Goal: Task Accomplishment & Management: Manage account settings

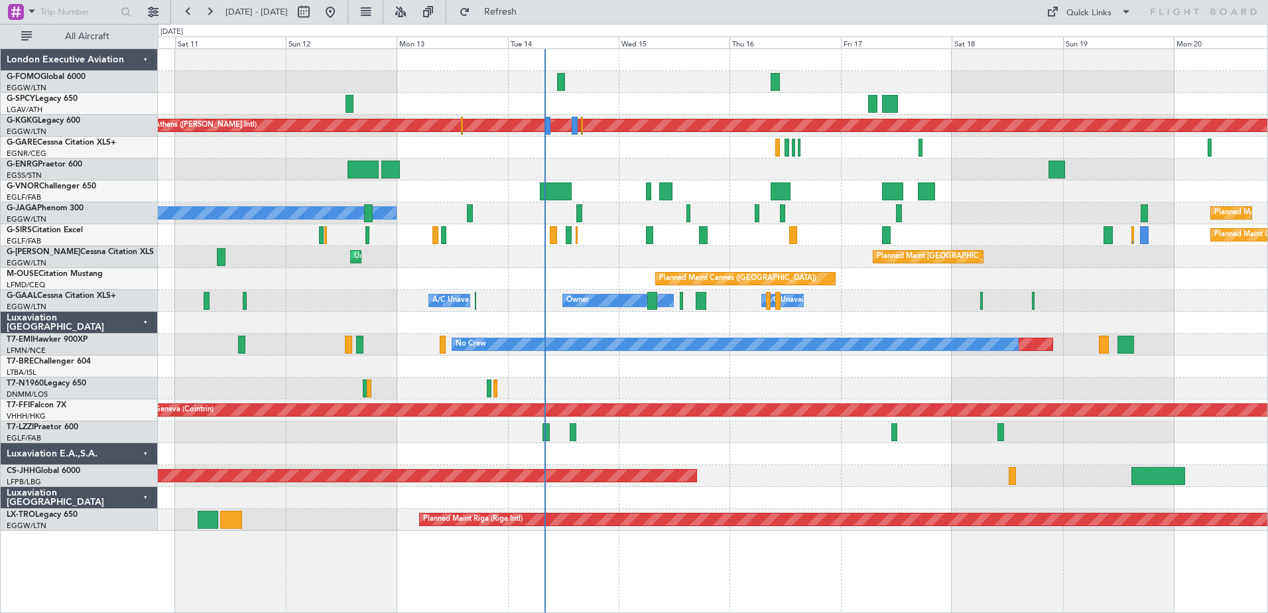
click at [872, 313] on div "Planned Maint Athens ([PERSON_NAME] Intl) Unplanned Maint [GEOGRAPHIC_DATA] (At…" at bounding box center [713, 290] width 1110 height 482
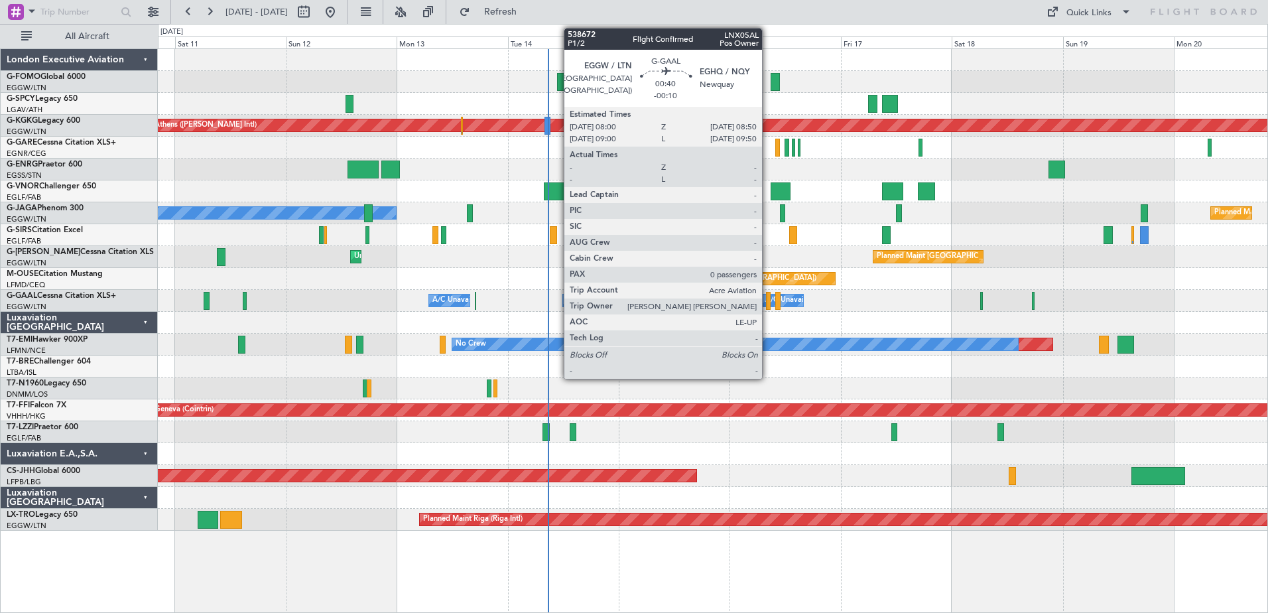
click at [768, 303] on div at bounding box center [768, 301] width 4 height 18
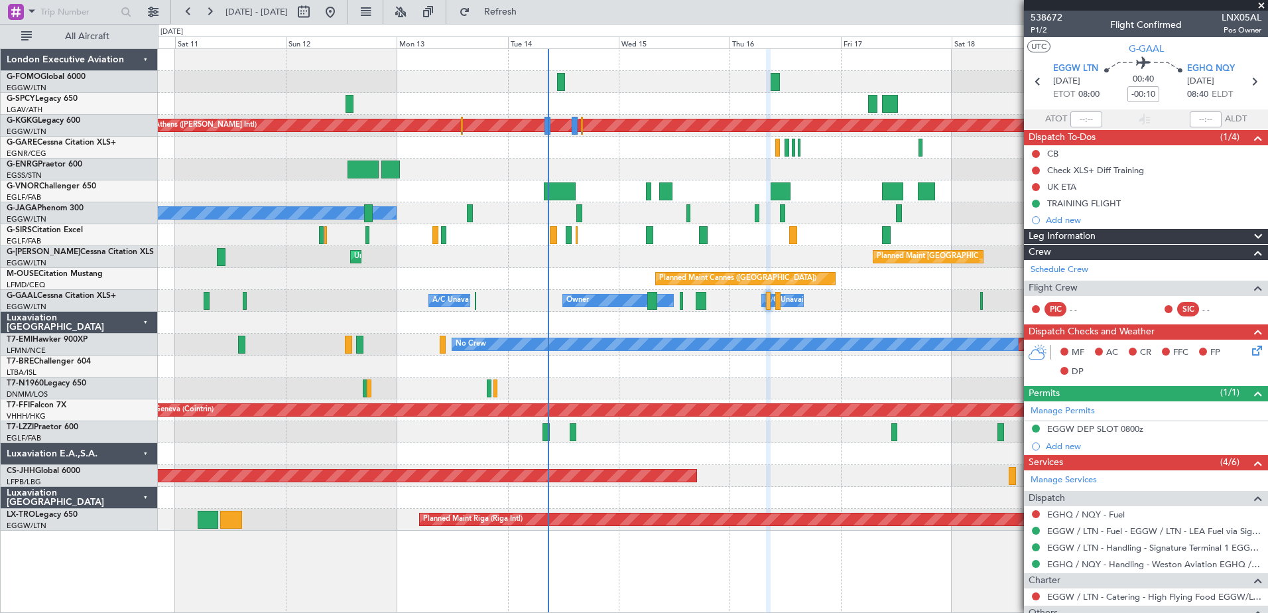
click at [1262, 7] on span at bounding box center [1261, 6] width 13 height 12
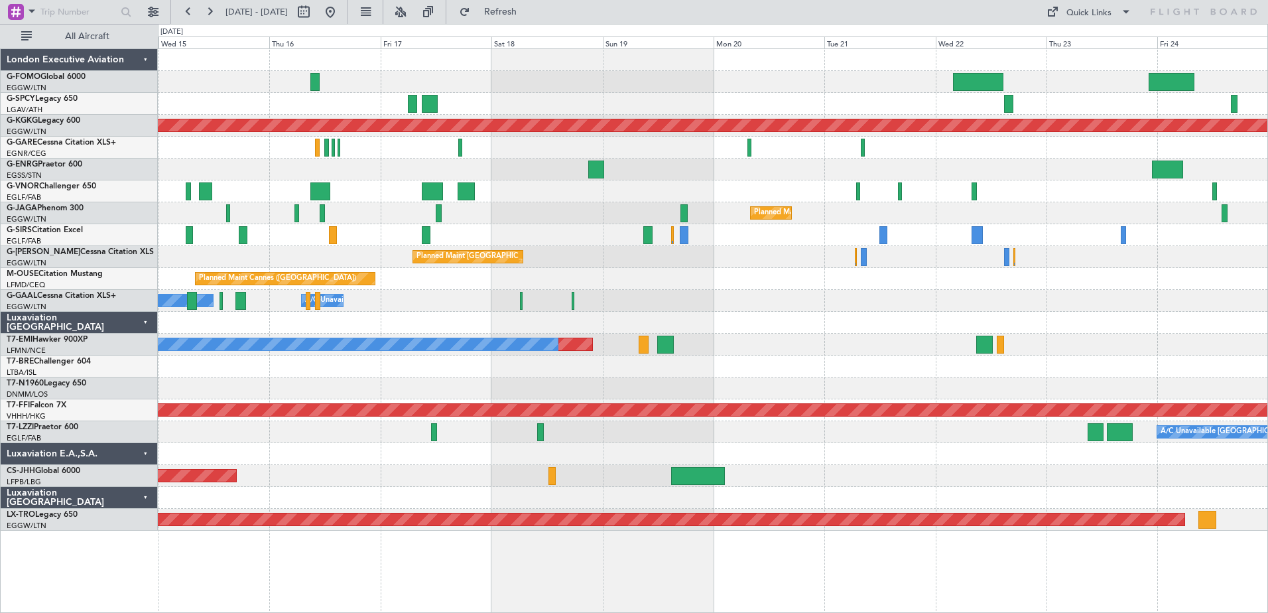
click at [588, 238] on div "Planned Maint Athens ([PERSON_NAME] Intl) Planned Maint [GEOGRAPHIC_DATA] ([GEO…" at bounding box center [713, 290] width 1110 height 482
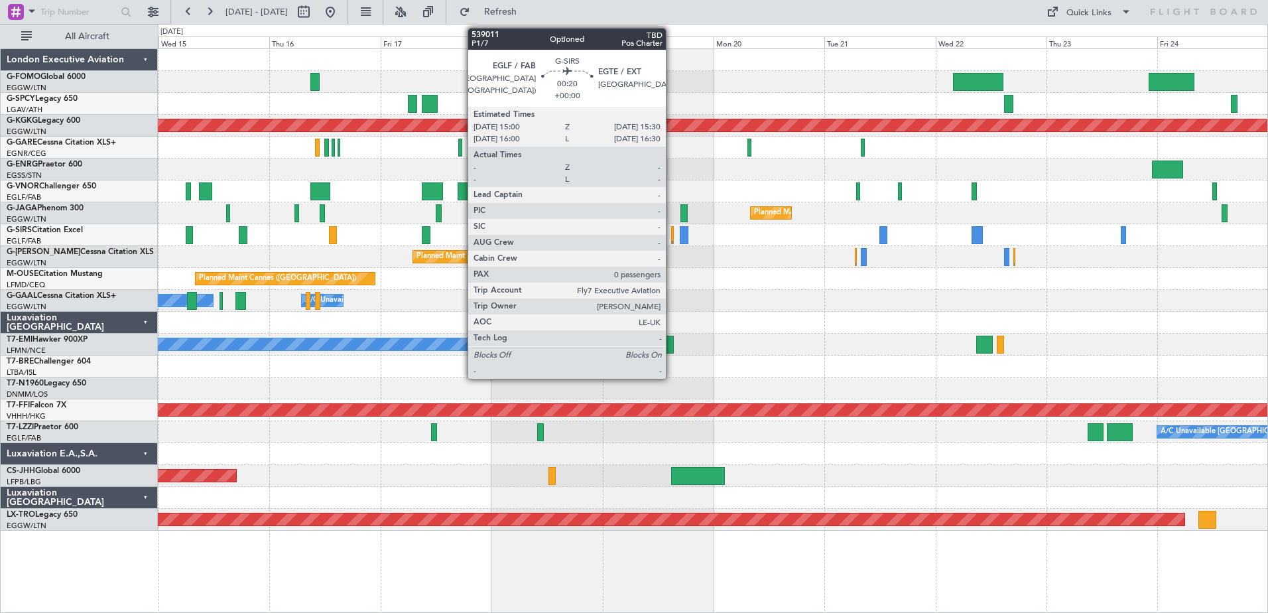
click at [672, 237] on div at bounding box center [672, 235] width 3 height 18
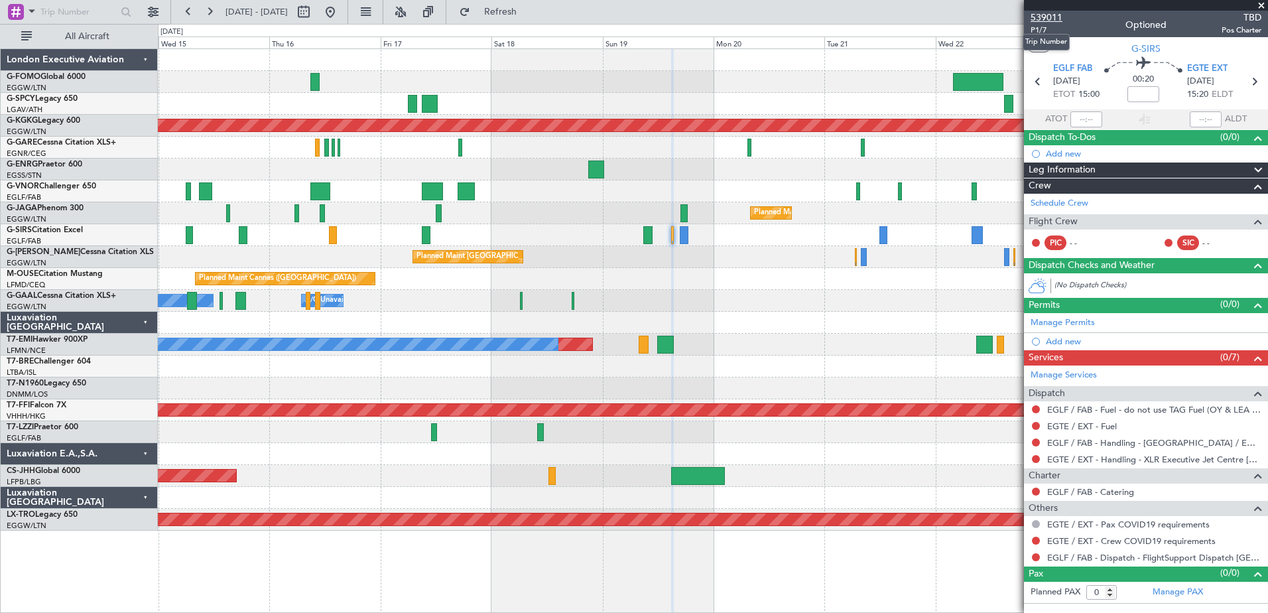
click at [1057, 16] on span "539011" at bounding box center [1047, 18] width 32 height 14
click at [1073, 425] on link "EGTE / EXT - Fuel" at bounding box center [1082, 426] width 70 height 11
click at [529, 13] on span "Refresh" at bounding box center [501, 11] width 56 height 9
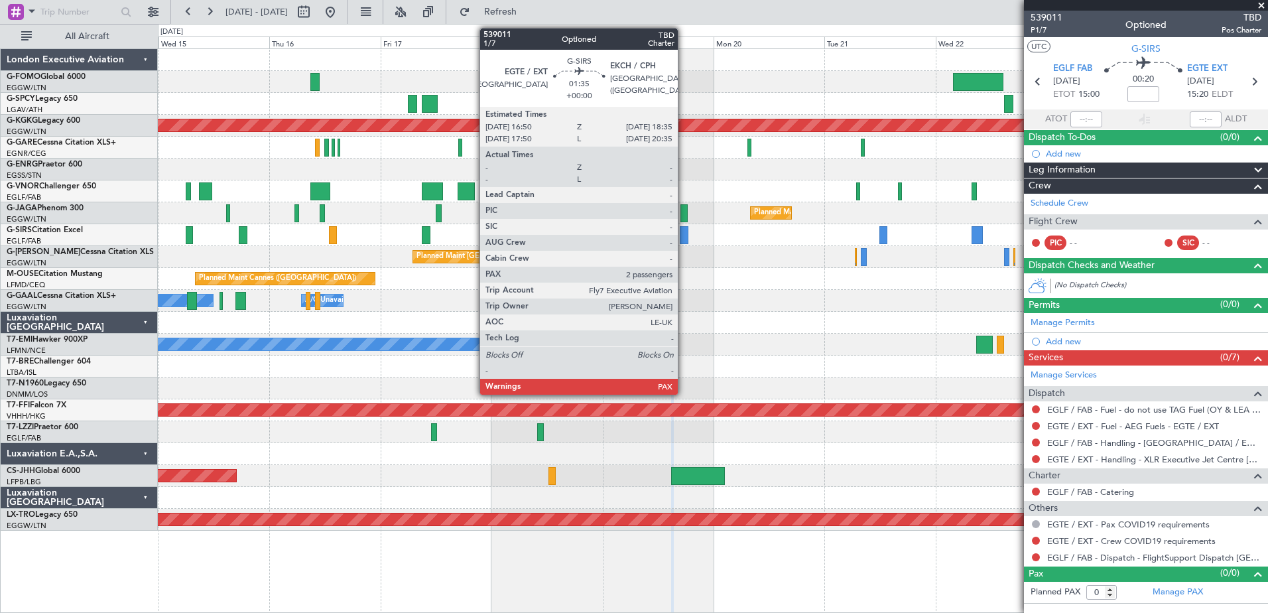
click at [684, 232] on div at bounding box center [684, 235] width 9 height 18
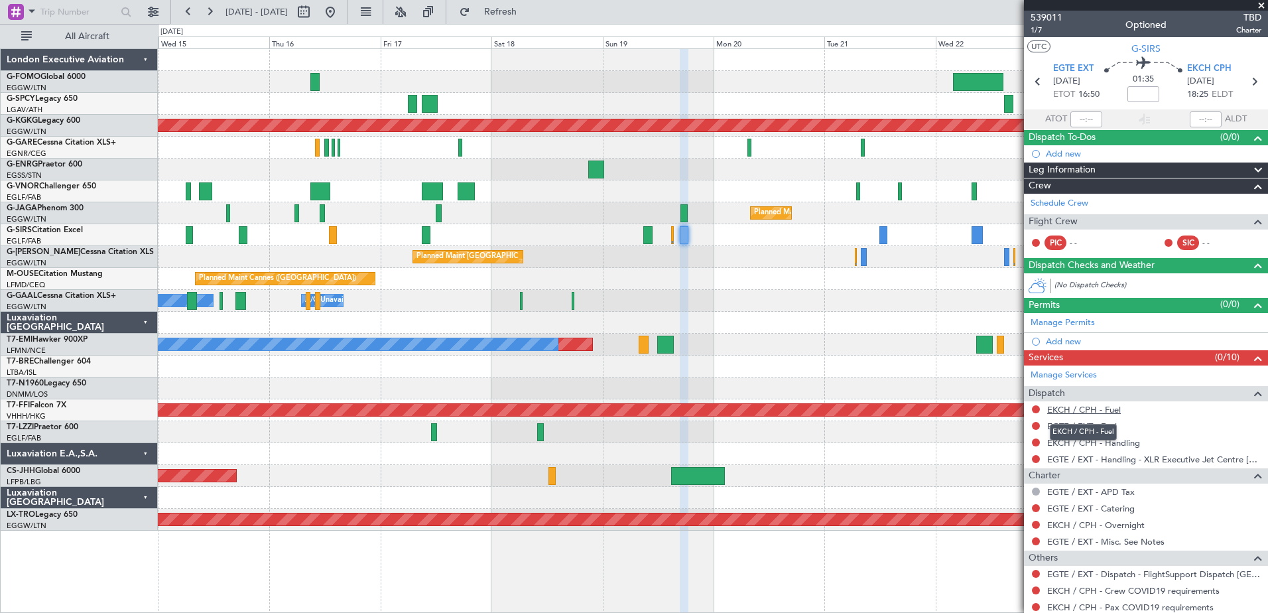
click at [1073, 411] on link "EKCH / CPH - Fuel" at bounding box center [1084, 409] width 74 height 11
click at [1088, 425] on link "EGTE / EXT - Fuel" at bounding box center [1082, 426] width 70 height 11
click at [1133, 442] on link "EKCH / CPH - Handling" at bounding box center [1093, 442] width 93 height 11
click at [529, 13] on span "Refresh" at bounding box center [501, 11] width 56 height 9
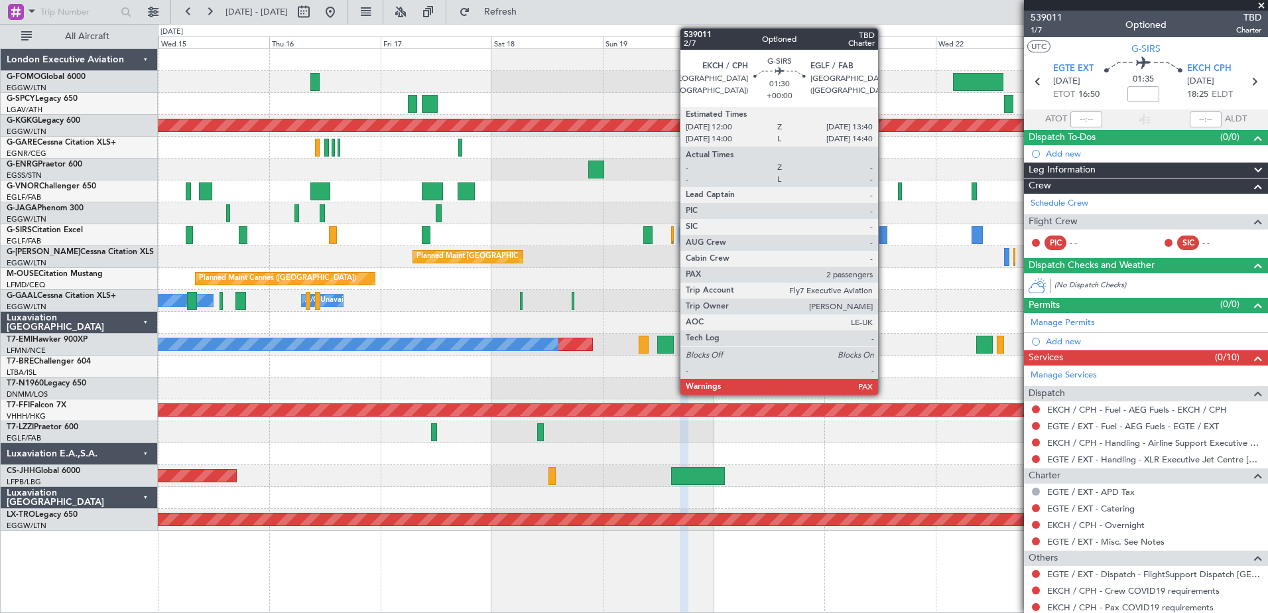
click at [884, 233] on div at bounding box center [884, 235] width 8 height 18
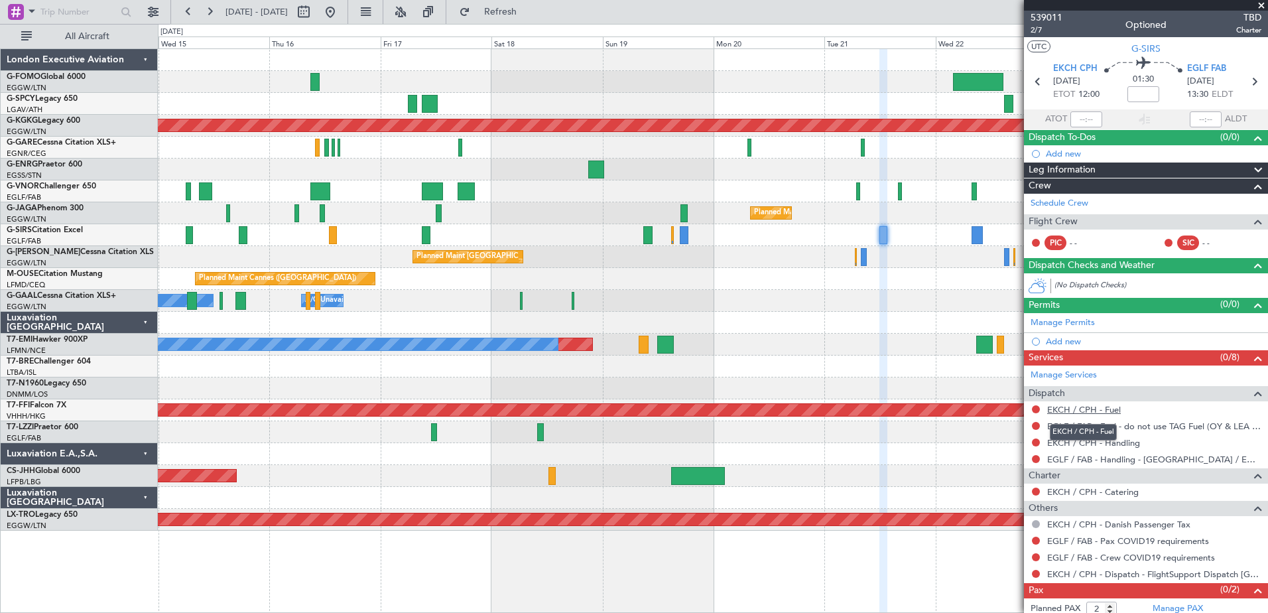
click at [1079, 410] on link "EKCH / CPH - Fuel" at bounding box center [1084, 409] width 74 height 11
click at [529, 8] on span "Refresh" at bounding box center [501, 11] width 56 height 9
click at [1092, 444] on link "EKCH / CPH - Handling" at bounding box center [1093, 442] width 93 height 11
click at [529, 11] on span "Refresh" at bounding box center [501, 11] width 56 height 9
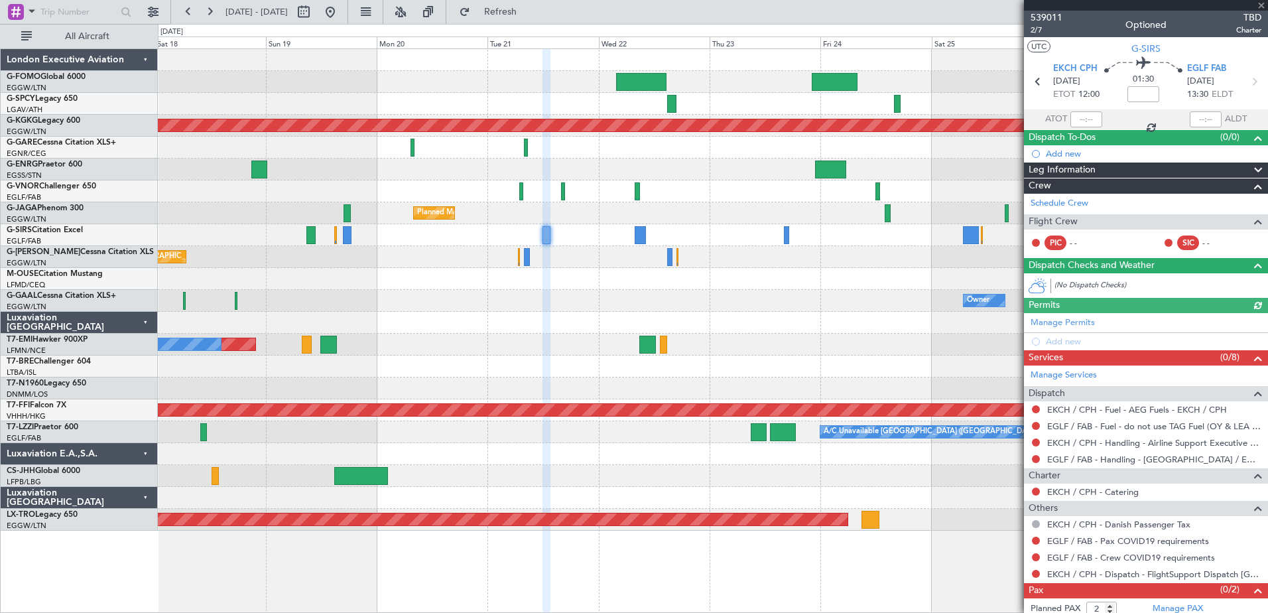
click at [594, 238] on div "Planned Maint Oxford ([GEOGRAPHIC_DATA])" at bounding box center [713, 235] width 1110 height 22
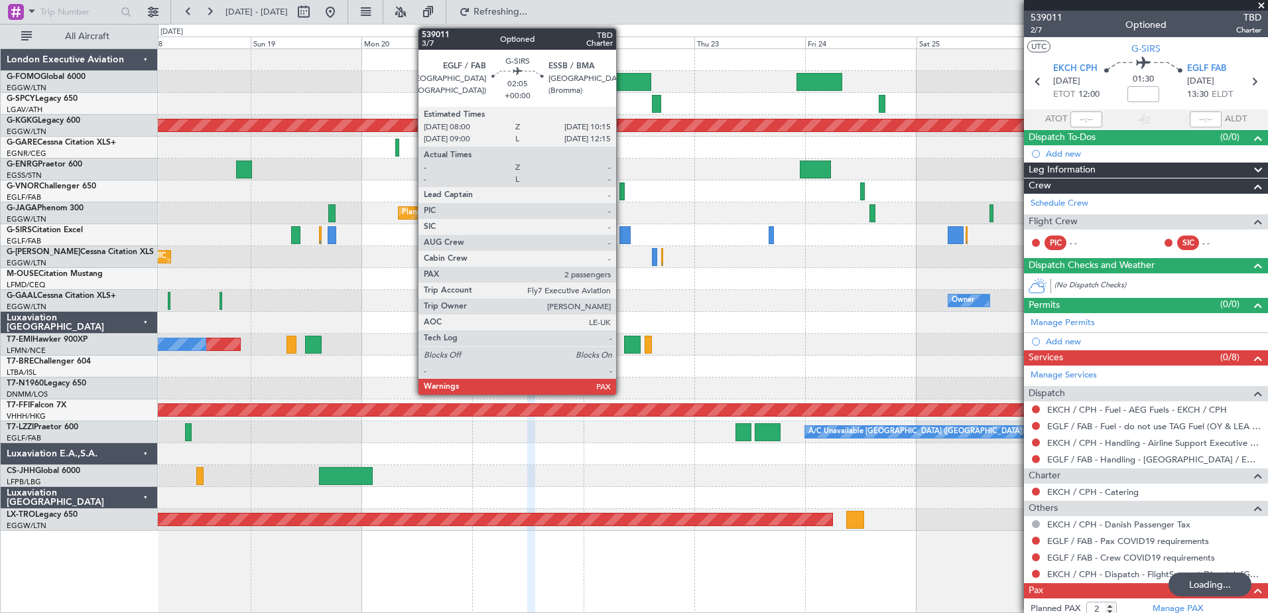
click at [622, 236] on div at bounding box center [625, 235] width 11 height 18
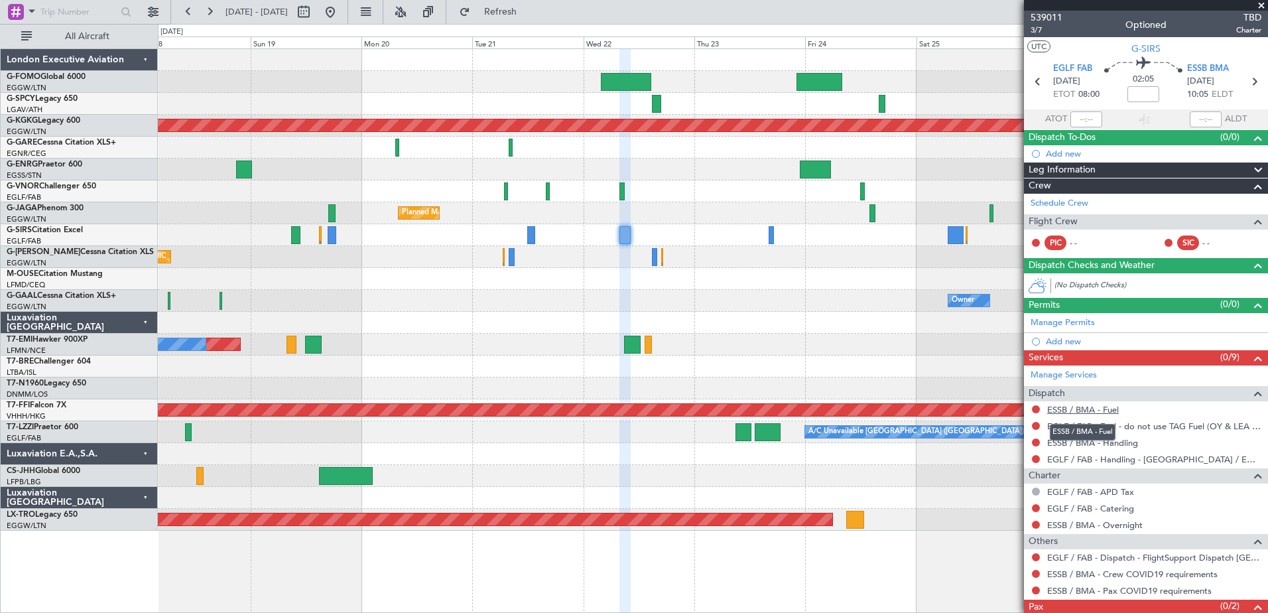
click at [1084, 409] on link "ESSB / BMA - Fuel" at bounding box center [1083, 409] width 72 height 11
click at [1087, 444] on link "ESSB / BMA - Handling" at bounding box center [1092, 442] width 91 height 11
click at [529, 12] on span "Refresh" at bounding box center [501, 11] width 56 height 9
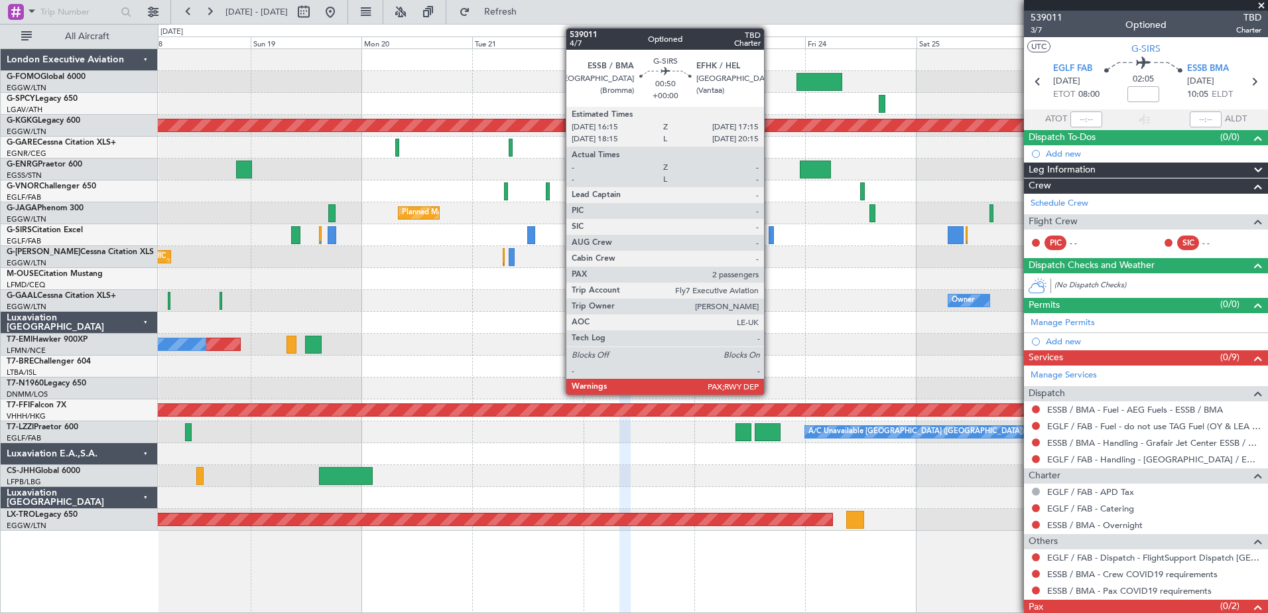
click at [770, 235] on div at bounding box center [771, 235] width 5 height 18
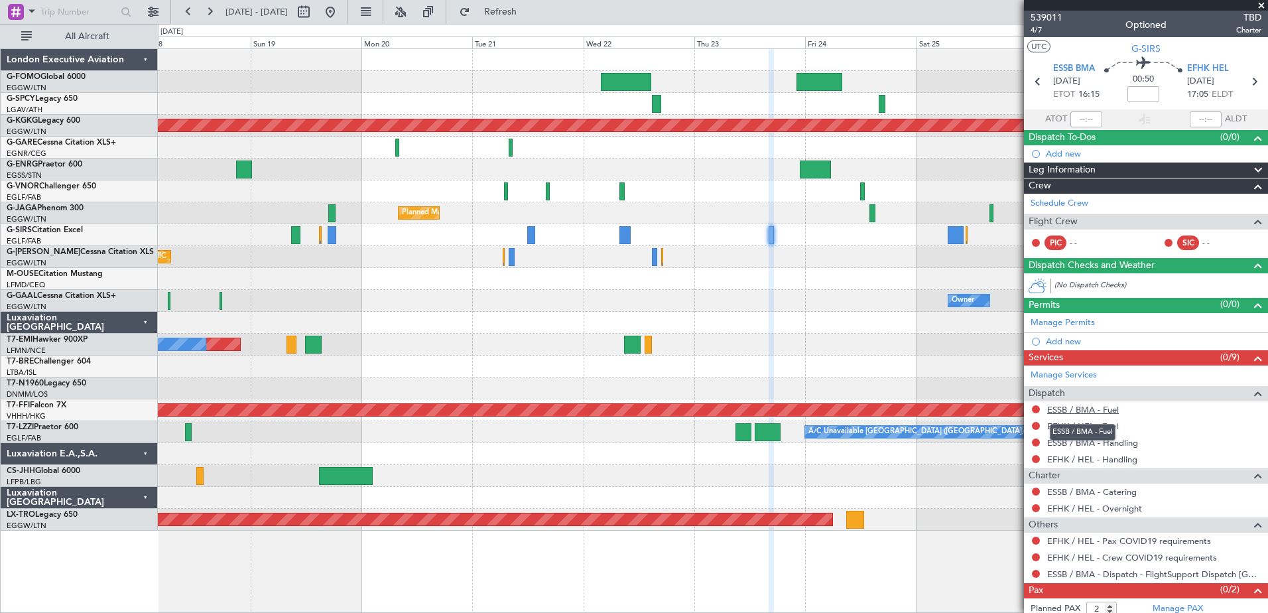
click at [1082, 405] on link "ESSB / BMA - Fuel" at bounding box center [1083, 409] width 72 height 11
click at [1055, 429] on link "EFHK / HEL - Fuel" at bounding box center [1082, 426] width 71 height 11
click at [1077, 442] on link "ESSB / BMA - Handling" at bounding box center [1092, 442] width 91 height 11
click at [1073, 459] on link "EFHK / HEL - Handling" at bounding box center [1092, 459] width 90 height 11
click at [529, 13] on span "Refresh" at bounding box center [501, 11] width 56 height 9
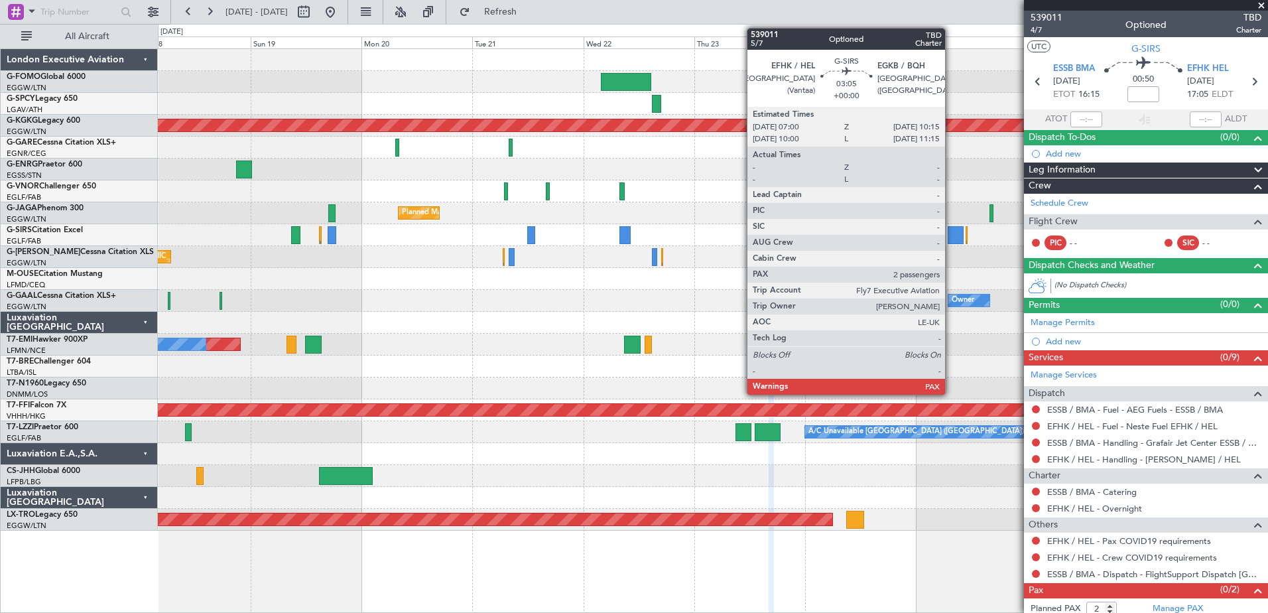
click at [951, 235] on div at bounding box center [955, 235] width 15 height 18
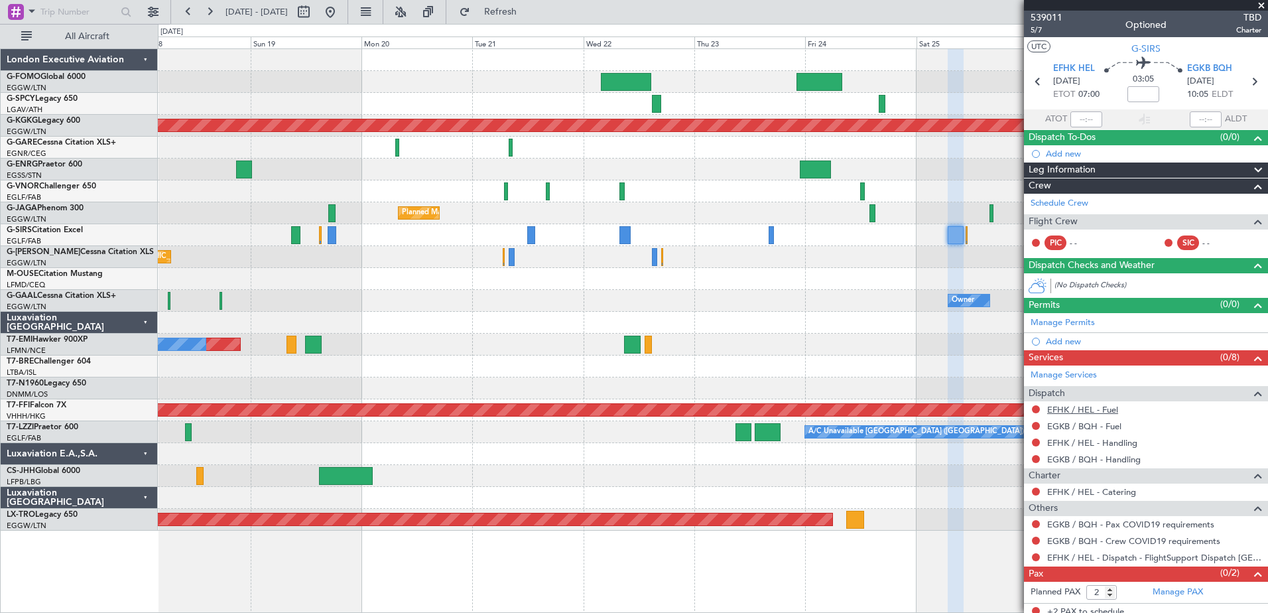
click at [1082, 409] on link "EFHK / HEL - Fuel" at bounding box center [1082, 409] width 71 height 11
click at [1063, 424] on link "EGKB / BQH - Fuel" at bounding box center [1084, 426] width 74 height 11
click at [1083, 441] on link "EFHK / HEL - Handling" at bounding box center [1092, 442] width 90 height 11
click at [1086, 457] on link "EGKB / BQH - Handling" at bounding box center [1094, 459] width 94 height 11
click at [529, 11] on span "Refresh" at bounding box center [501, 11] width 56 height 9
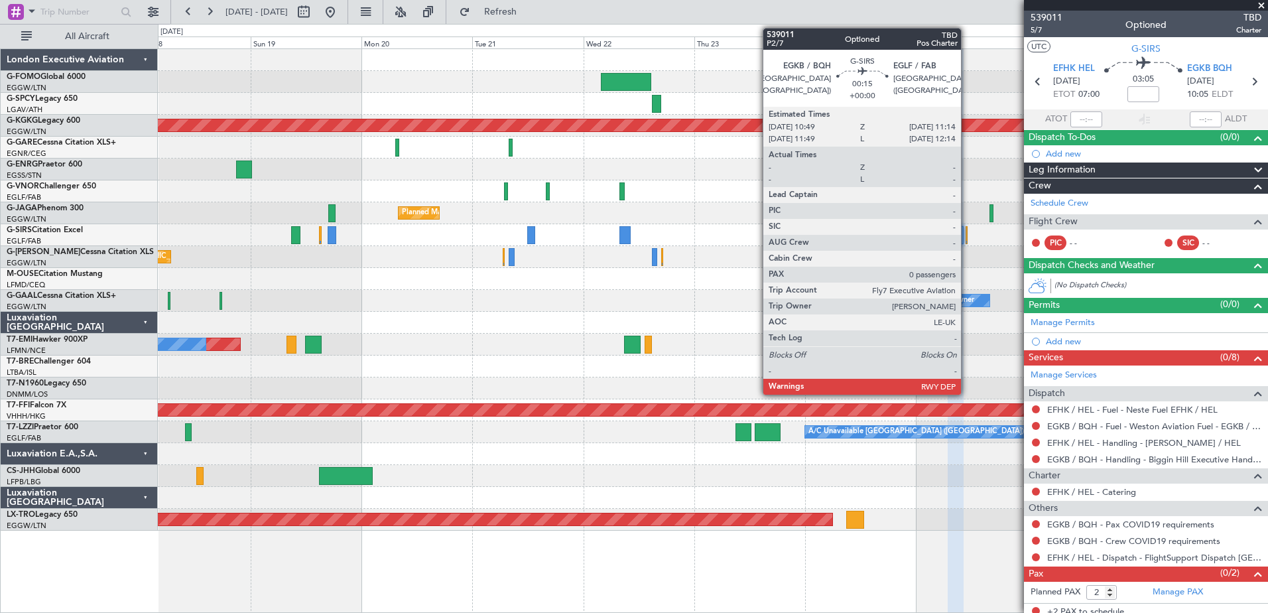
click at [967, 230] on div at bounding box center [967, 235] width 2 height 18
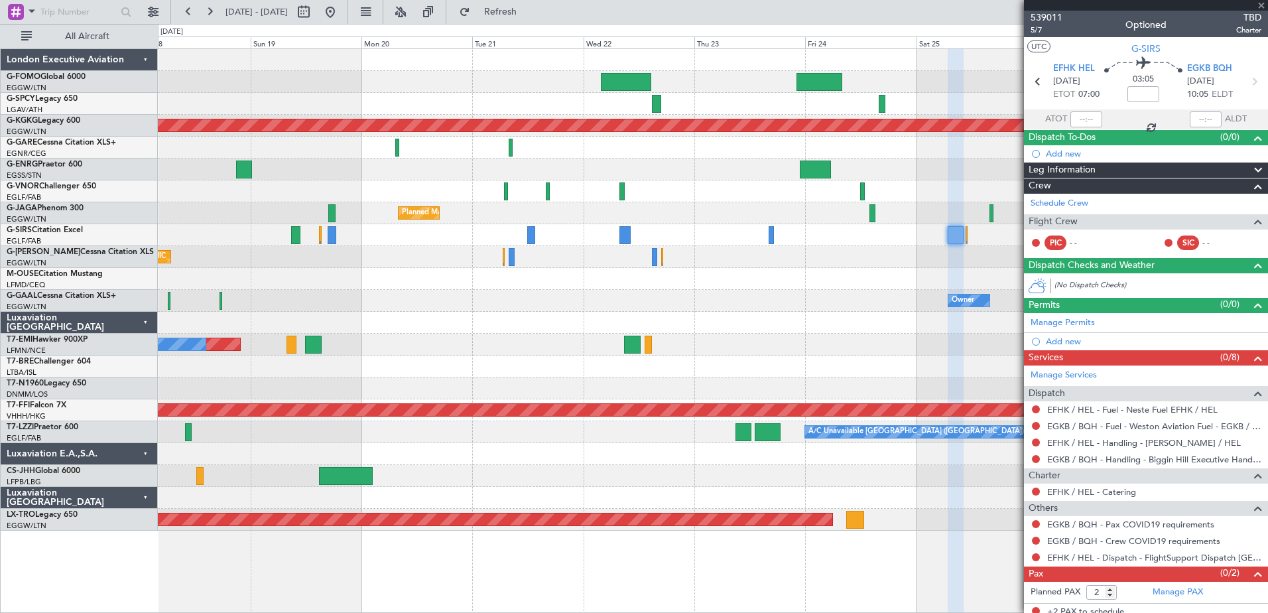
type input "0"
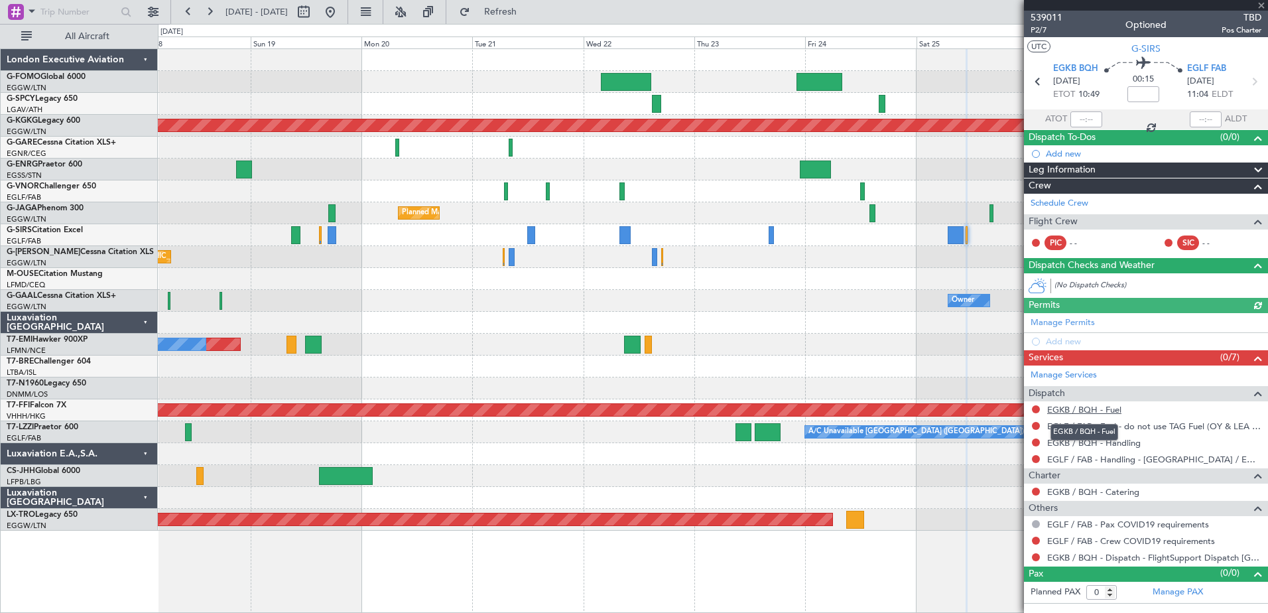
click at [1090, 411] on link "EGKB / BQH - Fuel" at bounding box center [1084, 409] width 74 height 11
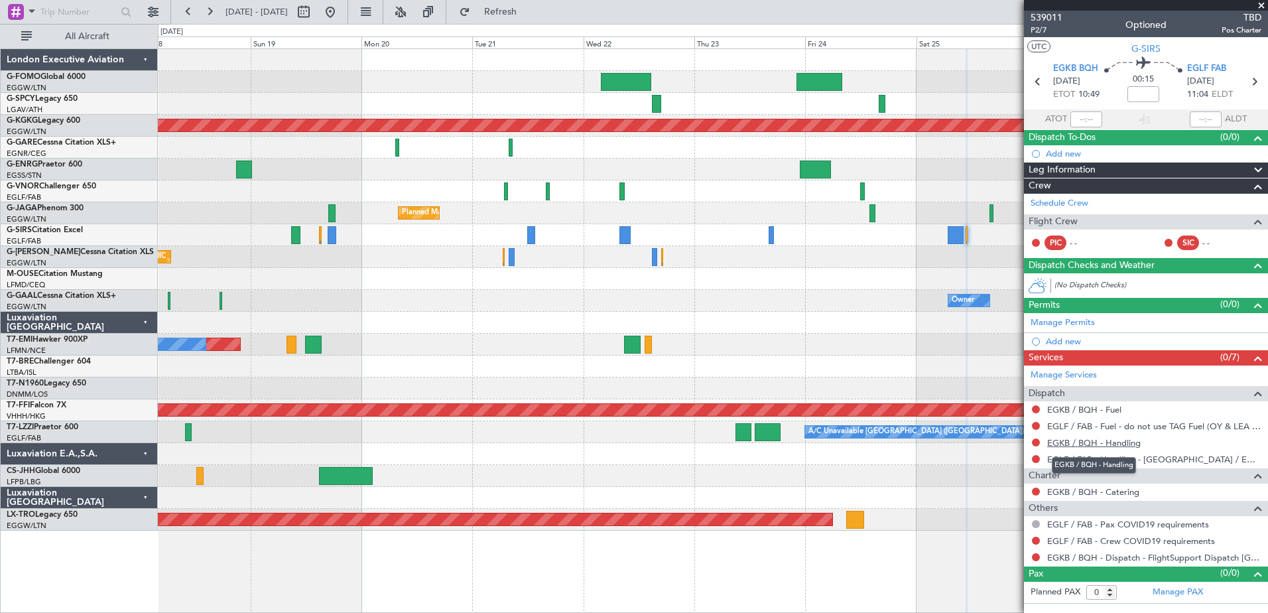
click at [1078, 441] on link "EGKB / BQH - Handling" at bounding box center [1094, 442] width 94 height 11
click at [529, 13] on span "Refresh" at bounding box center [501, 11] width 56 height 9
click at [1049, 15] on span "539011" at bounding box center [1047, 18] width 32 height 14
drag, startPoint x: 545, startPoint y: 9, endPoint x: 555, endPoint y: 17, distance: 12.7
click at [529, 9] on span "Refresh" at bounding box center [501, 11] width 56 height 9
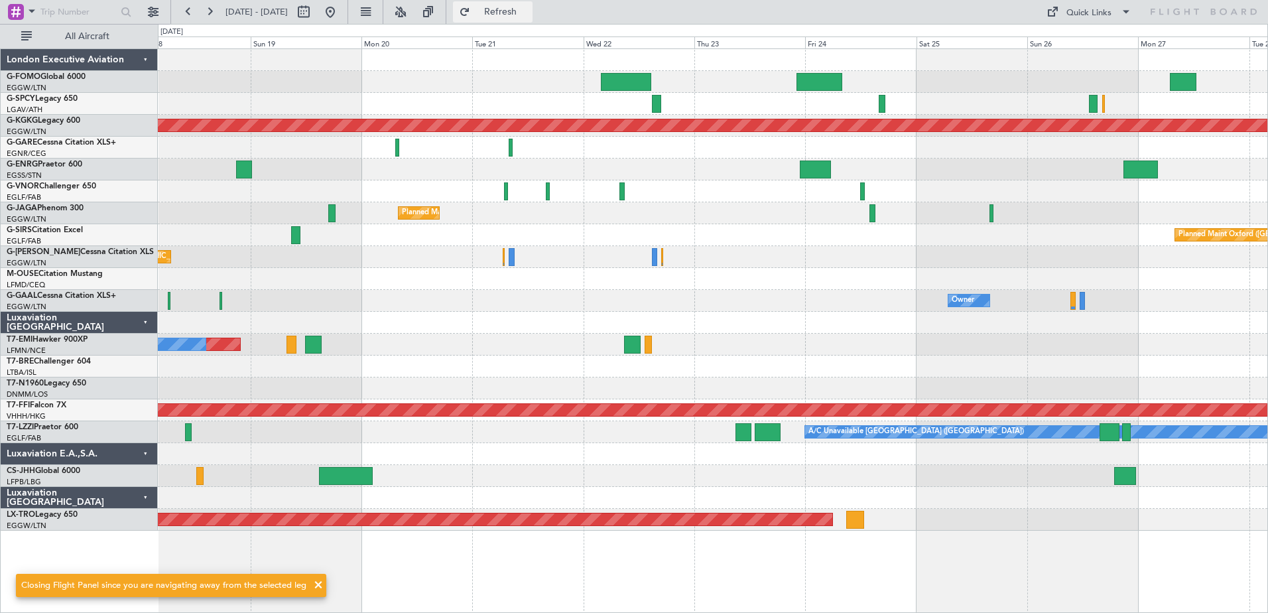
click at [529, 15] on span "Refresh" at bounding box center [501, 11] width 56 height 9
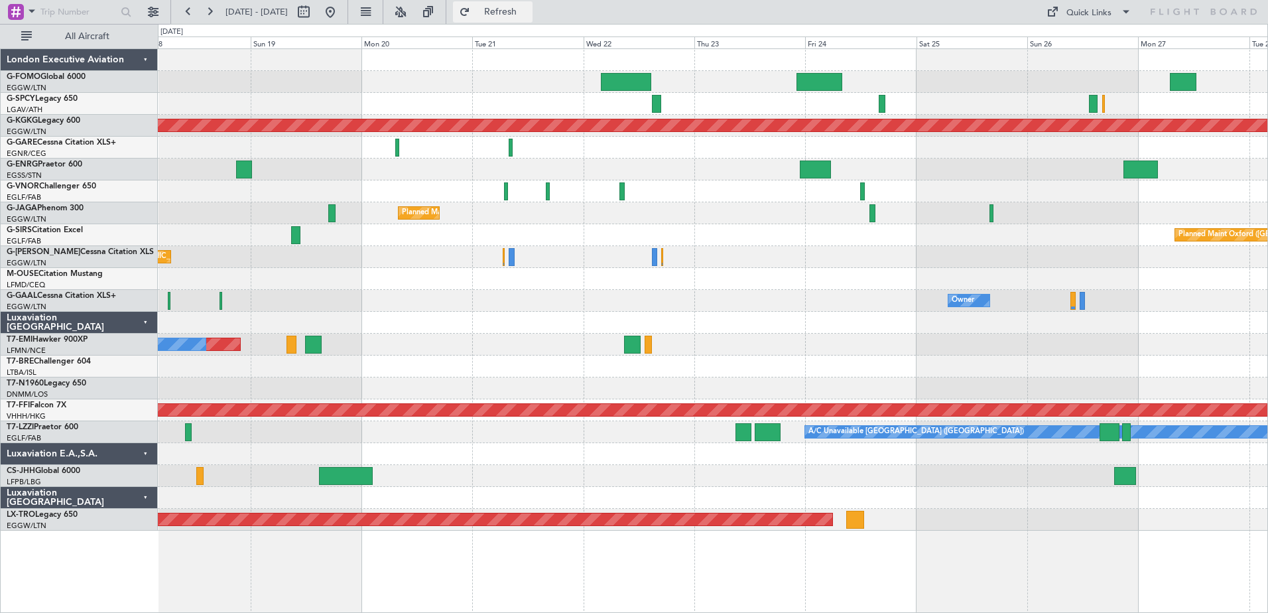
click at [529, 11] on span "Refresh" at bounding box center [501, 11] width 56 height 9
click at [529, 12] on span "Refresh" at bounding box center [501, 11] width 56 height 9
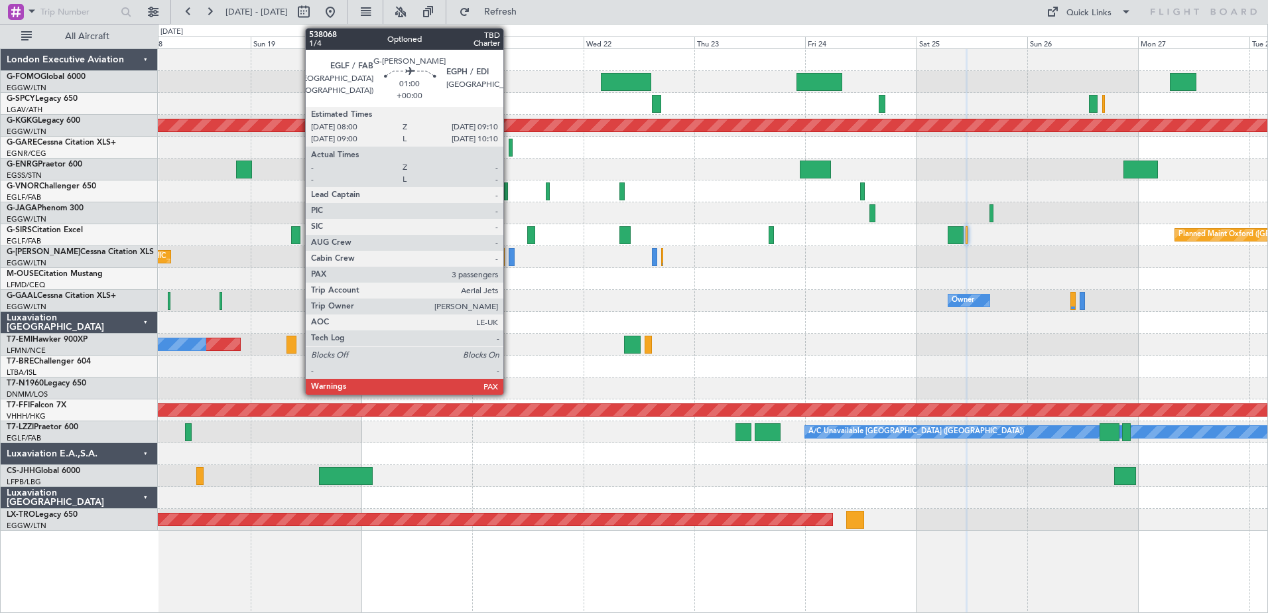
click at [509, 258] on div at bounding box center [512, 257] width 6 height 18
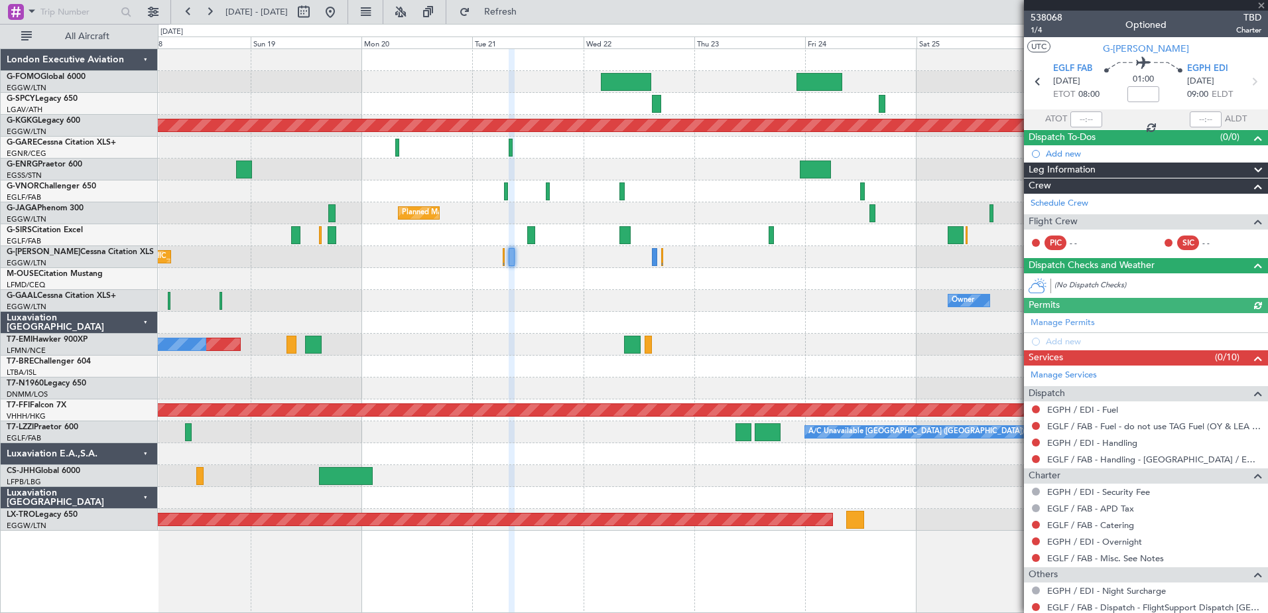
click at [1264, 7] on div at bounding box center [1146, 5] width 244 height 11
click at [1262, 6] on div at bounding box center [1146, 5] width 244 height 11
click at [1260, 3] on div at bounding box center [1146, 5] width 244 height 11
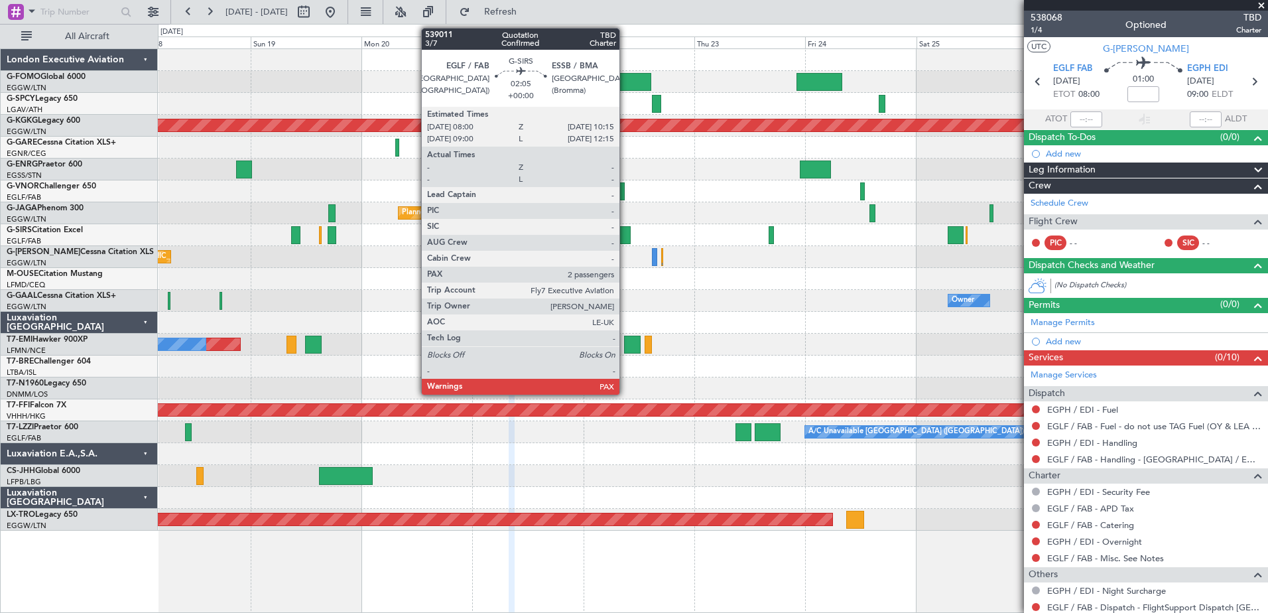
click at [626, 226] on div at bounding box center [625, 235] width 11 height 18
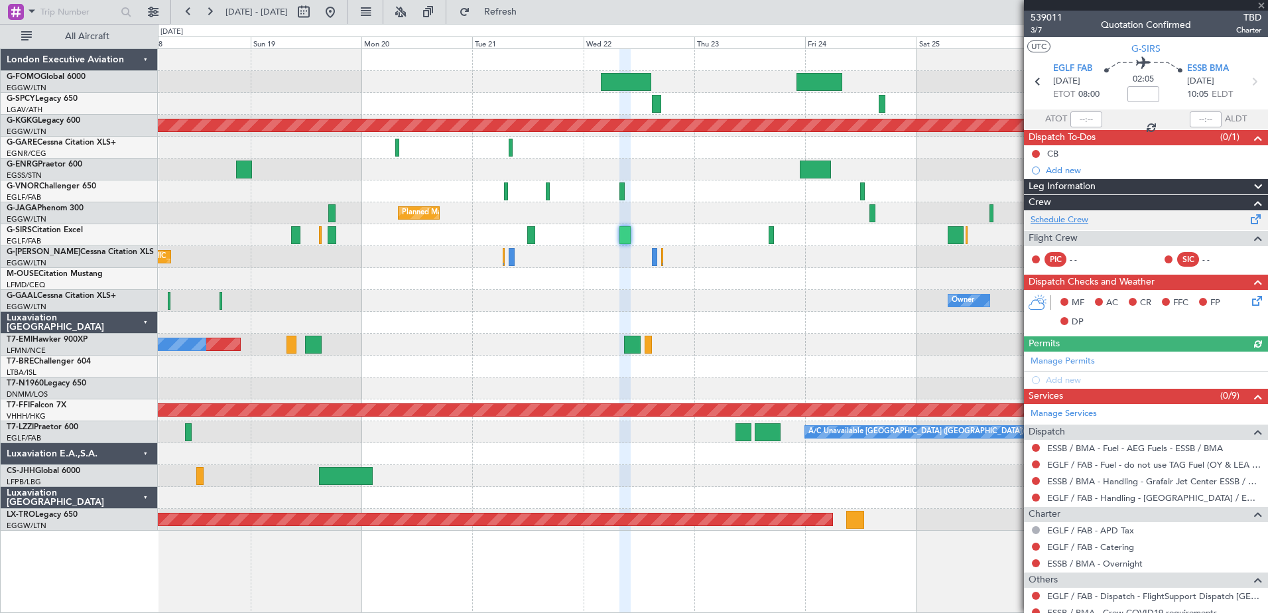
click at [1065, 222] on link "Schedule Crew" at bounding box center [1060, 220] width 58 height 13
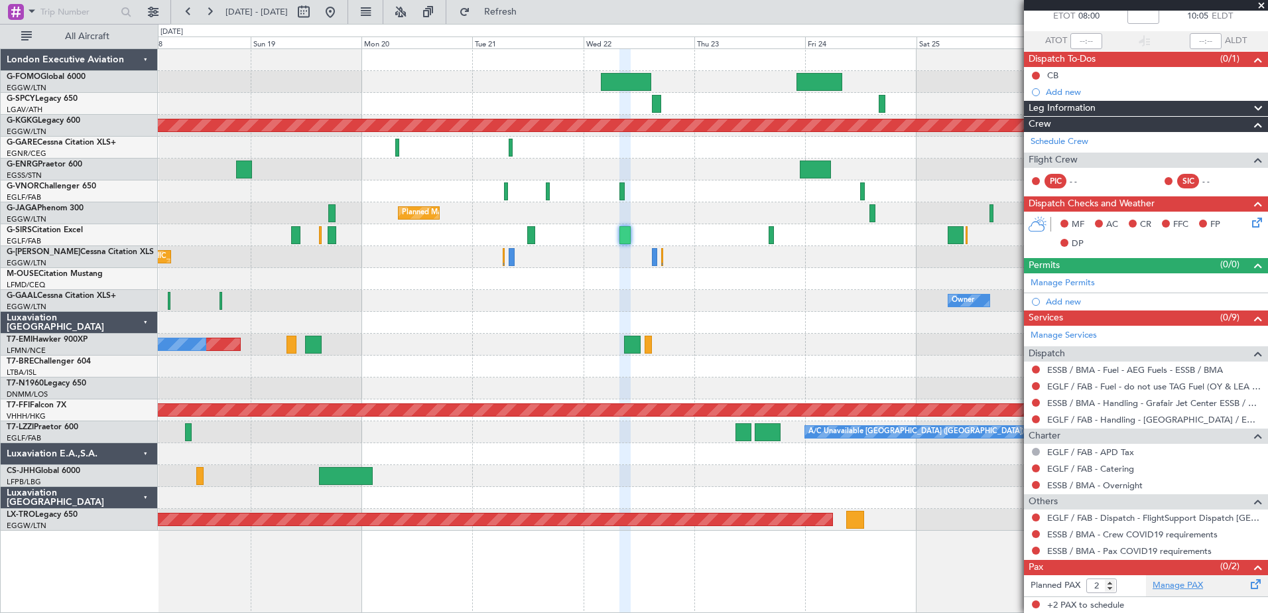
click at [1164, 584] on link "Manage PAX" at bounding box center [1178, 585] width 50 height 13
click at [529, 9] on span "Refresh" at bounding box center [501, 11] width 56 height 9
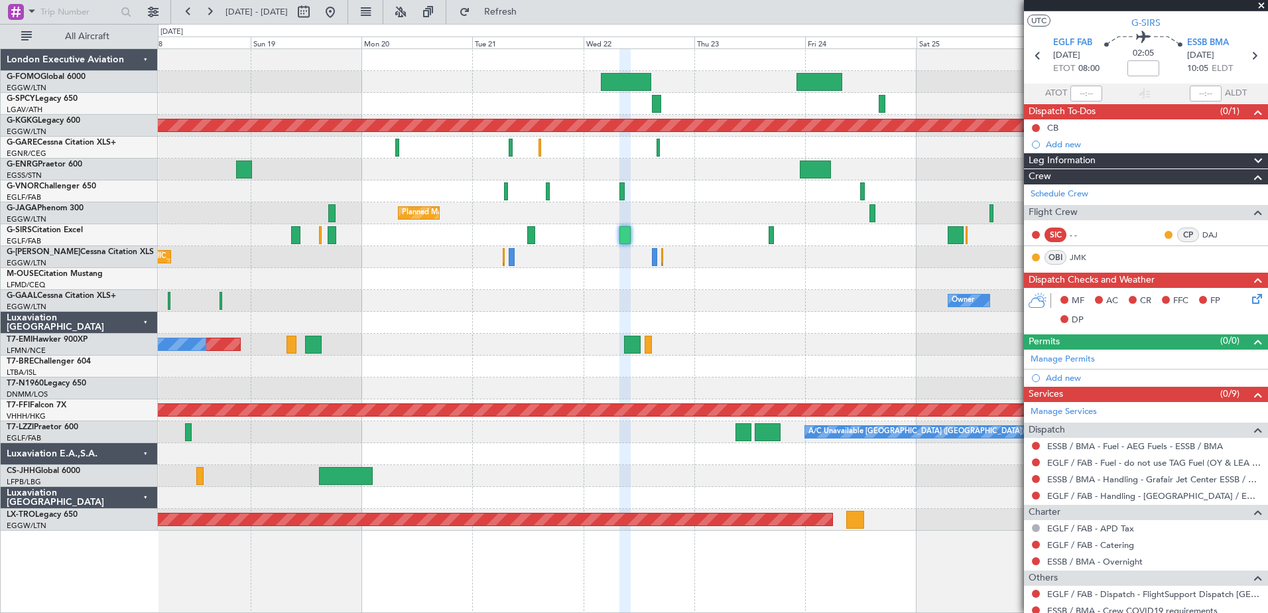
scroll to position [0, 0]
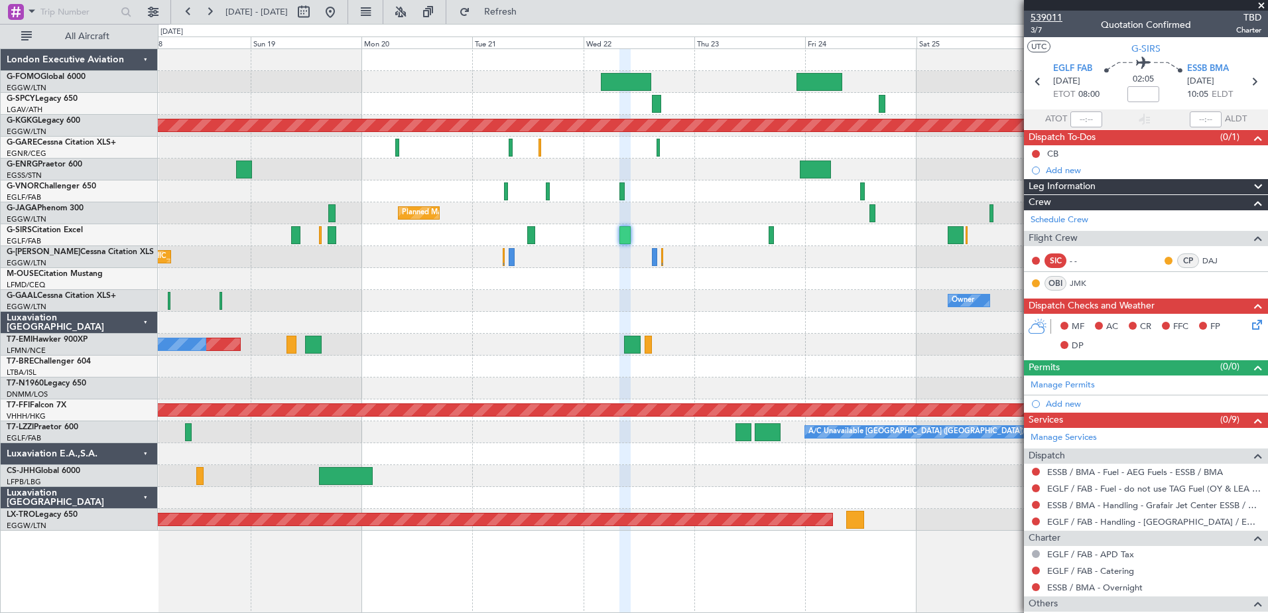
click at [1057, 17] on span "539011" at bounding box center [1047, 18] width 32 height 14
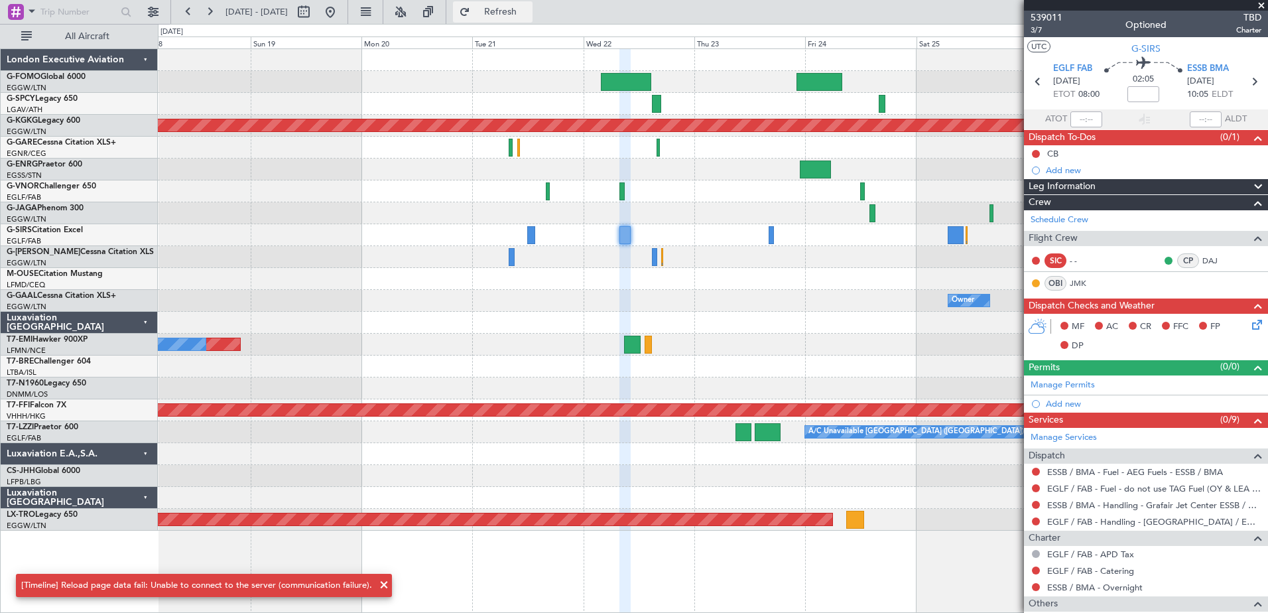
click at [529, 11] on span "Refresh" at bounding box center [501, 11] width 56 height 9
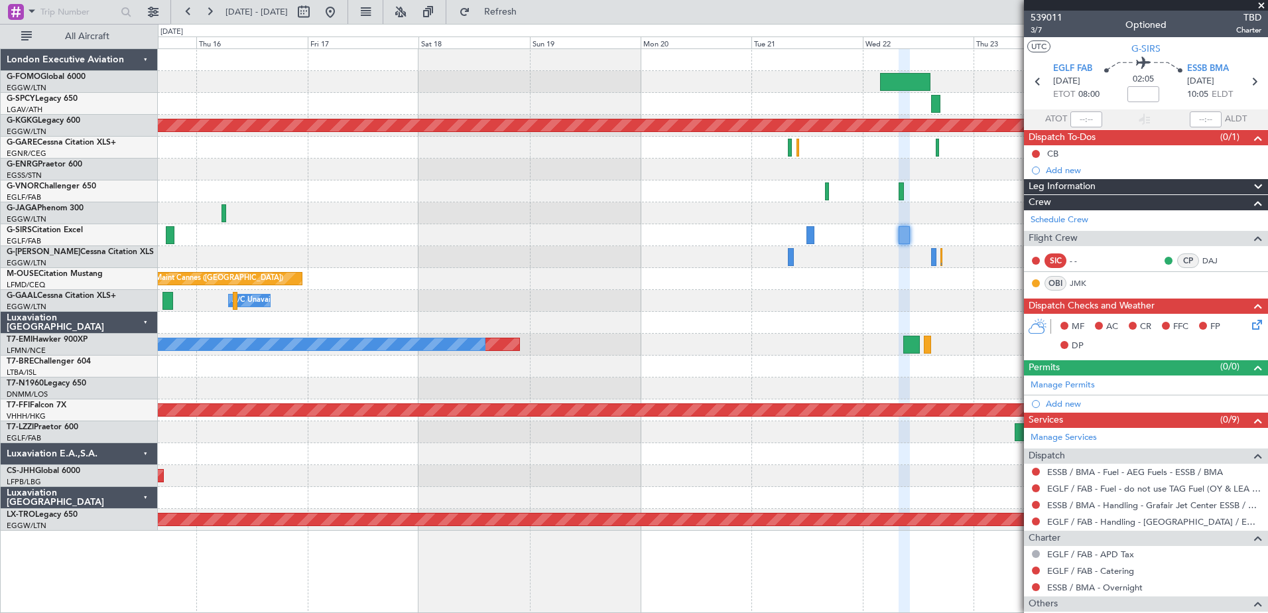
click at [727, 320] on div at bounding box center [713, 323] width 1110 height 22
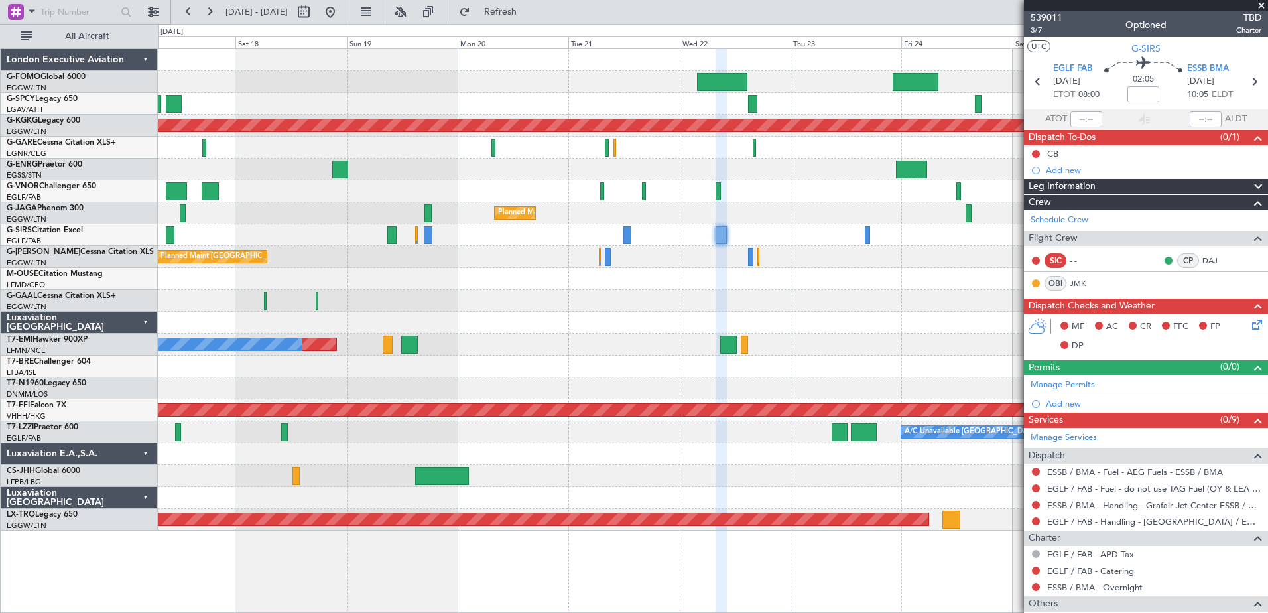
click at [635, 314] on div "Planned Maint Athens ([PERSON_NAME] Intl) Planned Maint [GEOGRAPHIC_DATA] ([GEO…" at bounding box center [713, 290] width 1110 height 482
click at [1264, 3] on span at bounding box center [1261, 6] width 13 height 12
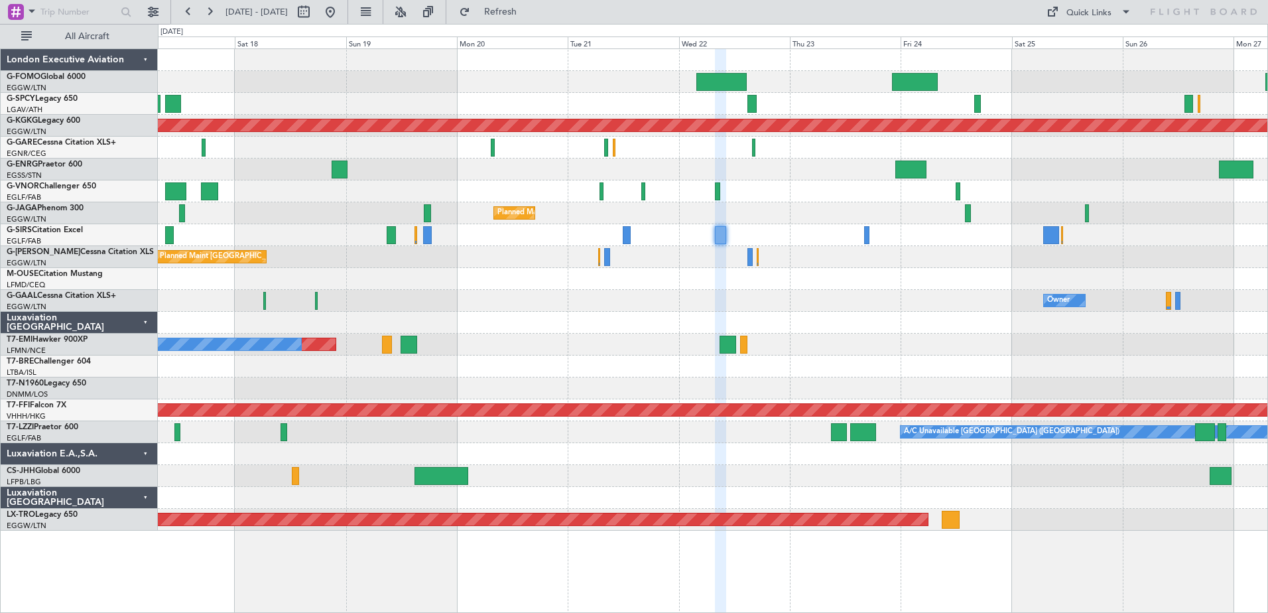
type input "0"
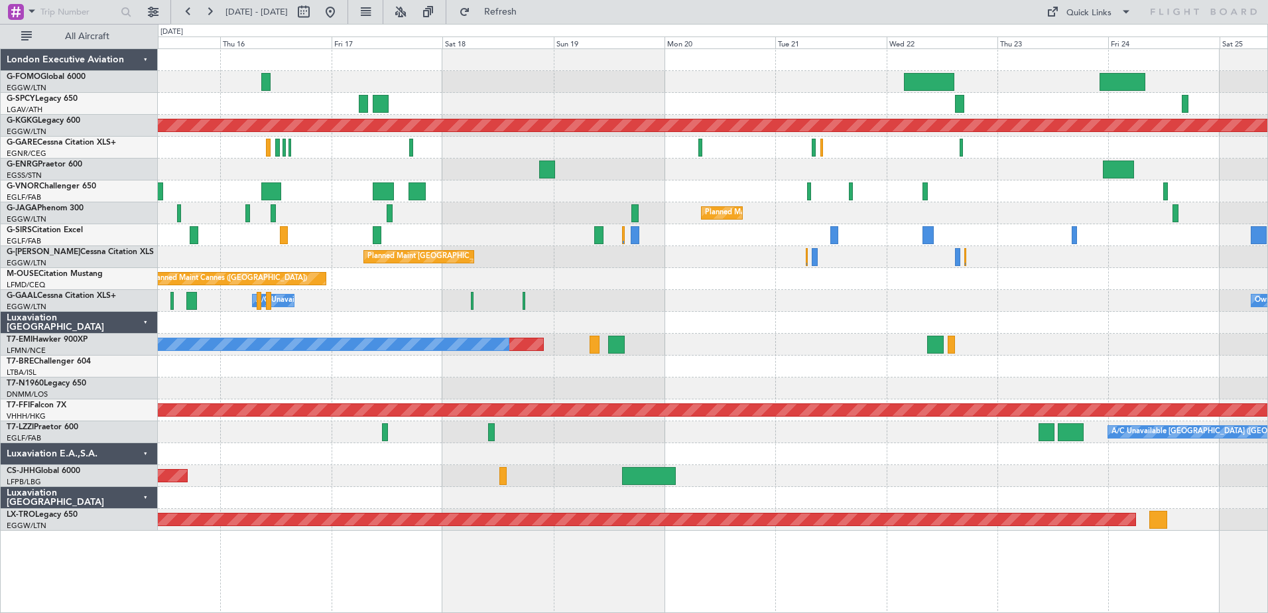
click at [776, 275] on div "Planned Maint Cannes ([GEOGRAPHIC_DATA])" at bounding box center [713, 279] width 1110 height 22
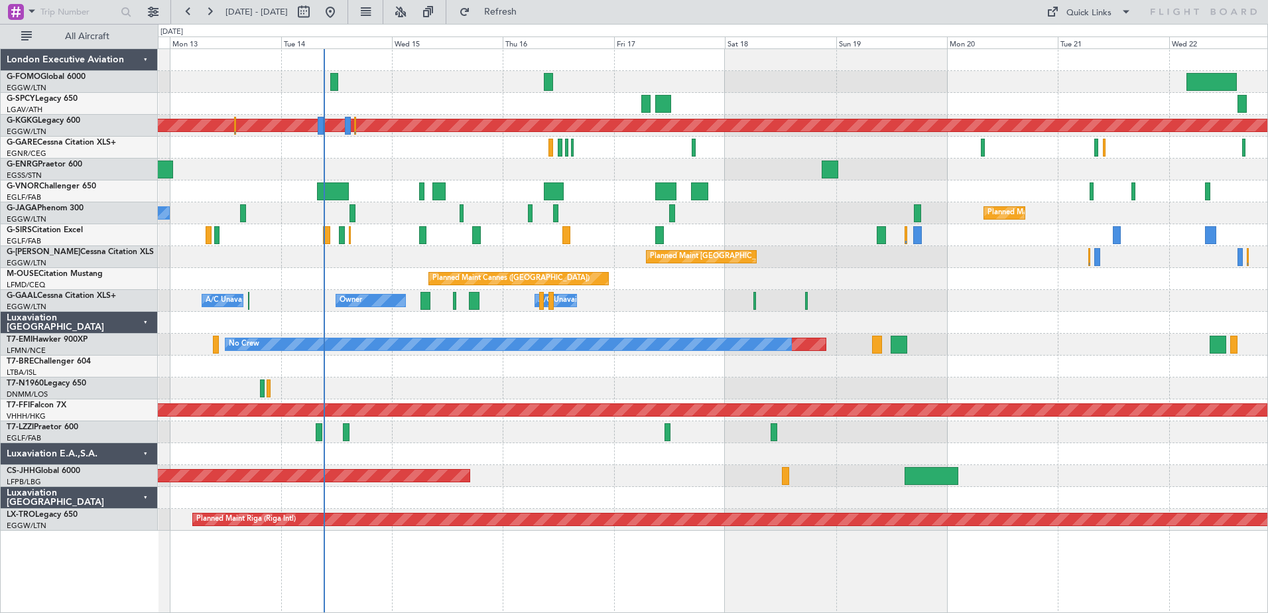
click at [769, 242] on div "Planned Maint Athens ([PERSON_NAME] Intl) Planned Maint [GEOGRAPHIC_DATA] ([GEO…" at bounding box center [713, 290] width 1110 height 482
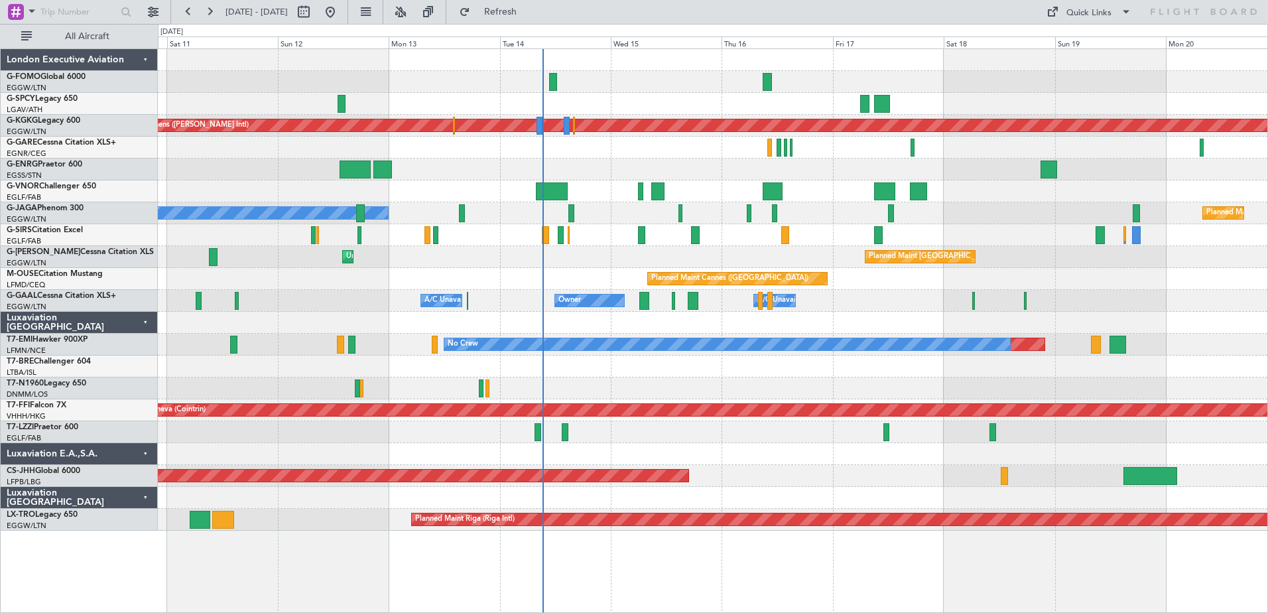
click at [838, 240] on div "Planned Maint Athens ([PERSON_NAME] Intl) Unplanned Maint [GEOGRAPHIC_DATA] (At…" at bounding box center [713, 290] width 1110 height 482
